Goal: Information Seeking & Learning: Learn about a topic

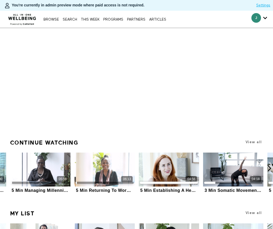
click at [66, 22] on div "Browse Search THIS WEEK PROGRAMS PARTNERS ARTICLES Account settings Manage Subs…" at bounding box center [94, 19] width 188 height 17
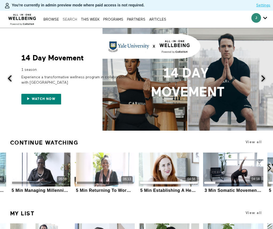
click at [67, 20] on link "Search" at bounding box center [69, 19] width 17 height 3
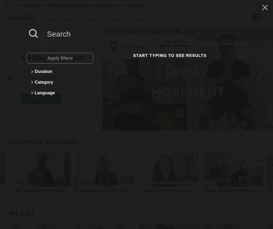
click at [82, 38] on input at bounding box center [145, 34] width 204 height 15
paste input "Communication Styles How to Talk to Anybody"
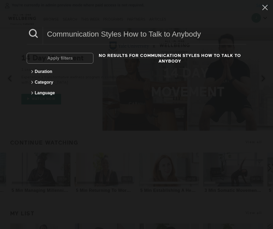
drag, startPoint x: 121, startPoint y: 35, endPoint x: 209, endPoint y: 32, distance: 88.8
click at [209, 32] on input "Communication Styles How to Talk to Anybody" at bounding box center [145, 34] width 204 height 15
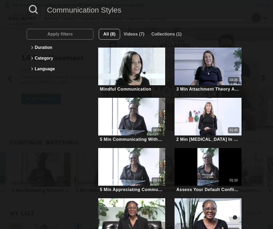
scroll to position [26, 0]
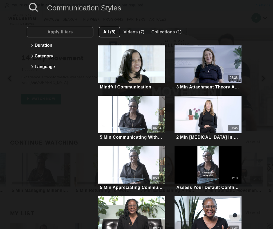
click at [114, 10] on input "Communication Styles" at bounding box center [145, 8] width 204 height 15
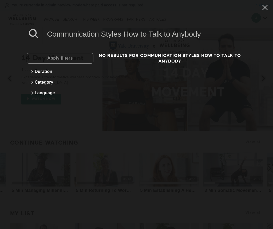
drag, startPoint x: 125, startPoint y: 35, endPoint x: 212, endPoint y: 38, distance: 87.4
click at [212, 39] on input "Communication Styles How to Talk to Anybody" at bounding box center [145, 34] width 204 height 15
click at [124, 35] on input "Communication Styles How to Talk to Anybody" at bounding box center [145, 34] width 204 height 15
click at [44, 34] on input "Communication Styles How to Talk to Anybody" at bounding box center [145, 34] width 204 height 15
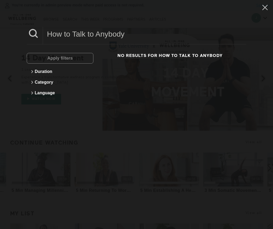
click at [87, 38] on input "How to Talk to Anybody" at bounding box center [145, 34] width 204 height 15
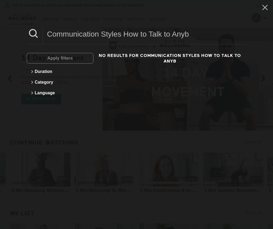
click at [123, 35] on input "Communication Styles How to Talk to Anyb" at bounding box center [145, 34] width 204 height 15
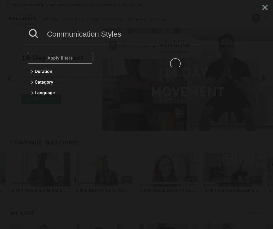
type input "Communication Styles"
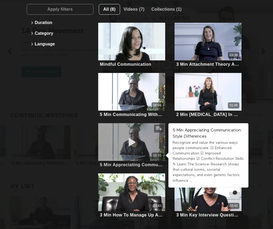
scroll to position [29, 0]
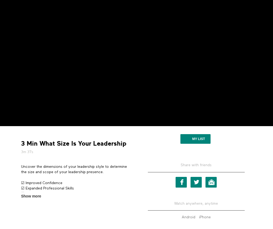
scroll to position [60, 0]
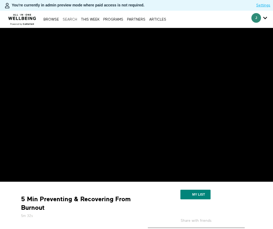
click at [68, 19] on link "Search" at bounding box center [69, 19] width 17 height 3
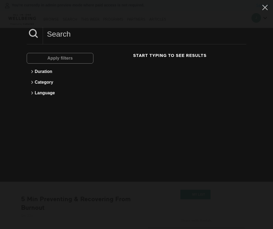
click at [114, 23] on div "Apply filters Duration Category Language Start typing to see results" at bounding box center [136, 114] width 273 height 229
click at [106, 34] on input at bounding box center [145, 34] width 204 height 15
paste input "Resilience at Work"
type input "Resilience at Work"
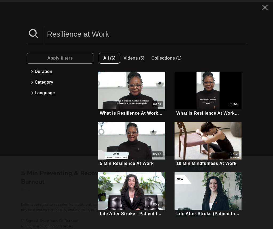
scroll to position [26, 0]
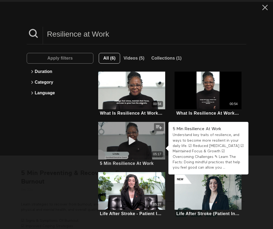
click at [147, 126] on div "05:17" at bounding box center [131, 141] width 67 height 38
